Goal: Task Accomplishment & Management: Complete application form

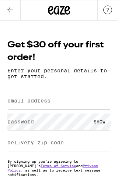
click at [20, 104] on label "email address" at bounding box center [28, 101] width 43 height 6
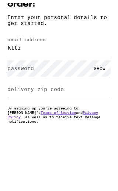
type input "[EMAIL_ADDRESS][DOMAIN_NAME]"
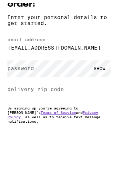
scroll to position [50, 0]
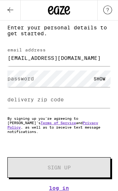
click at [14, 78] on label "password" at bounding box center [20, 79] width 26 height 6
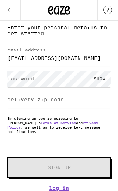
scroll to position [50, 0]
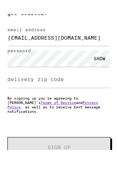
click at [18, 90] on label "delivery zip code" at bounding box center [35, 93] width 56 height 6
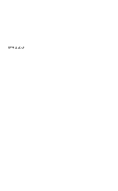
type input "94123"
click at [48, 158] on span "Sign Up" at bounding box center [58, 160] width 23 height 5
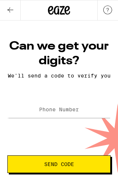
click at [72, 138] on form "Phone Number Send Code" at bounding box center [58, 136] width 103 height 74
click at [23, 114] on input "Phone Number" at bounding box center [58, 109] width 103 height 17
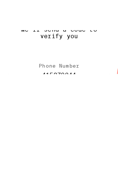
type input "[PHONE_NUMBER]"
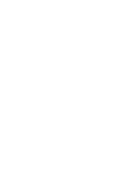
click at [66, 167] on span "Send Code" at bounding box center [52, 169] width 30 height 5
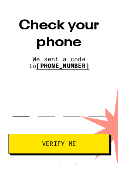
click at [24, 105] on input "tel" at bounding box center [18, 115] width 15 height 21
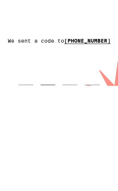
type input "4"
type input "6"
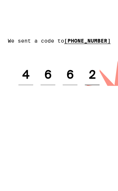
type input "2"
click at [75, 141] on span "Verify Me" at bounding box center [59, 143] width 90 height 5
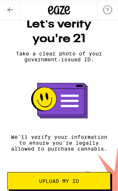
scroll to position [58, 0]
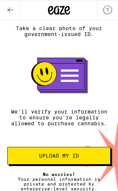
click at [117, 124] on div "Let's verify you're 21 Take a clear photo of your government-issued ID. We'll v…" at bounding box center [59, 91] width 118 height 199
